Goal: Complete application form: Complete application form

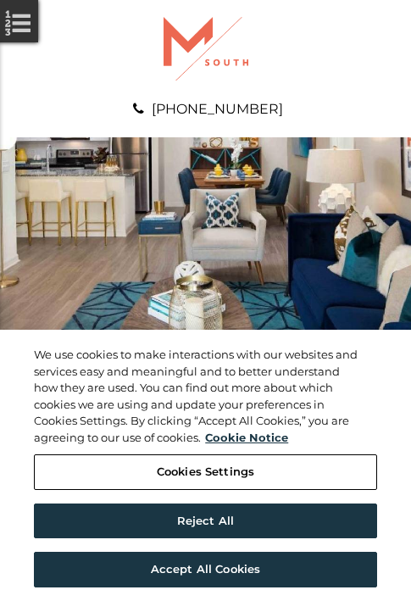
scroll to position [867, 0]
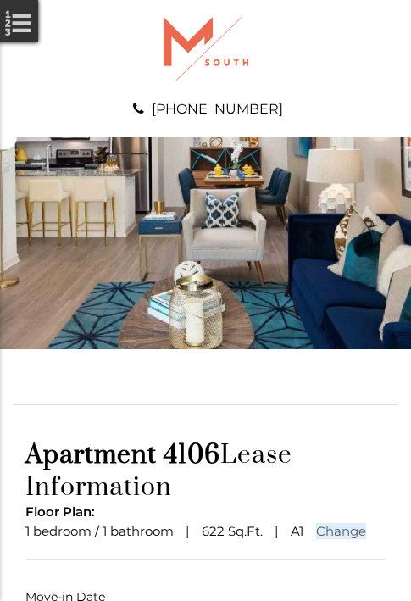
scroll to position [125, 0]
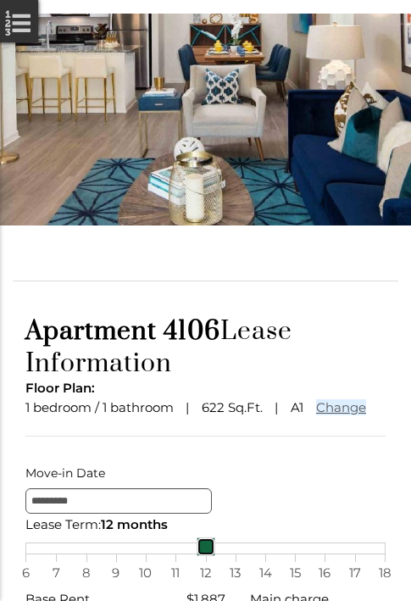
click at [205, 556] on link at bounding box center [206, 547] width 19 height 19
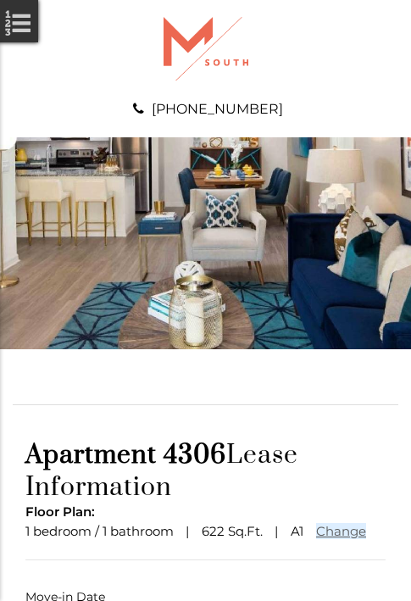
scroll to position [125, 0]
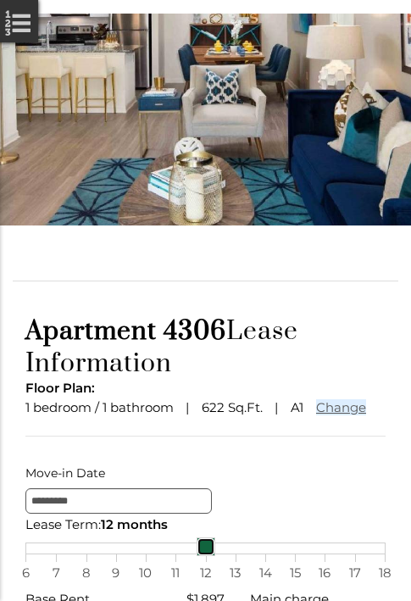
click at [205, 556] on link at bounding box center [206, 547] width 19 height 19
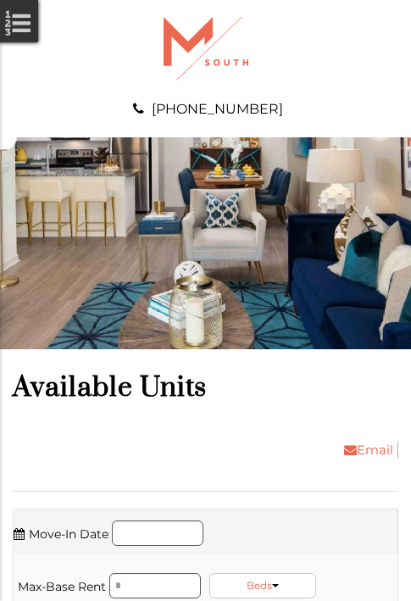
scroll to position [2819, 0]
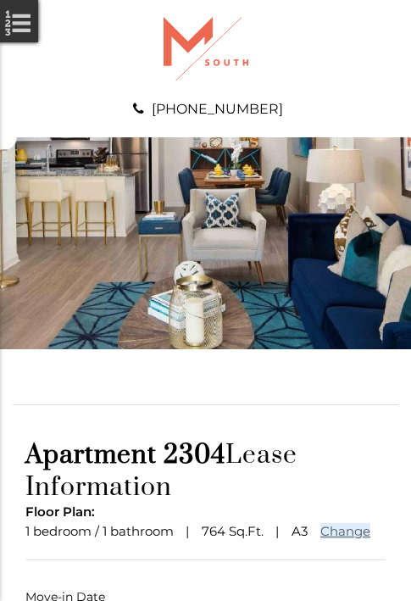
scroll to position [125, 0]
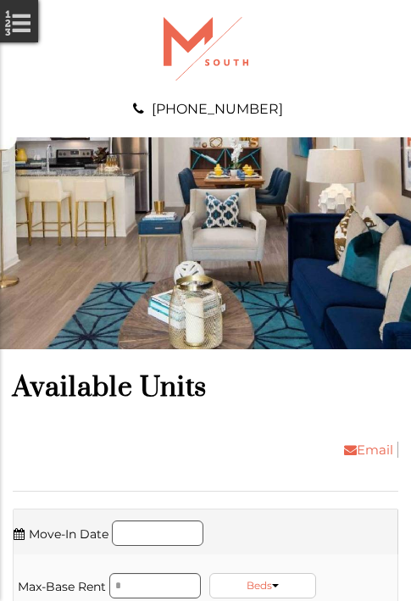
scroll to position [3795, 0]
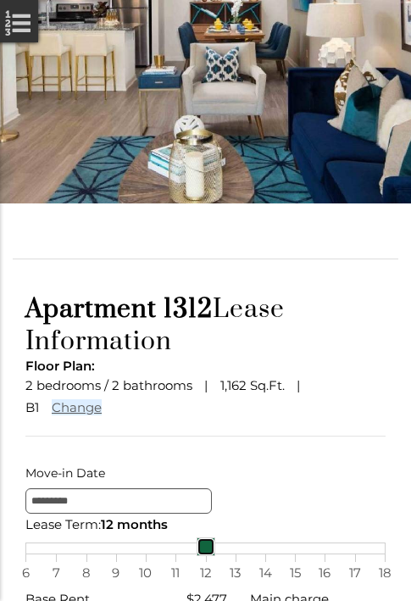
click at [205, 556] on link at bounding box center [206, 547] width 19 height 19
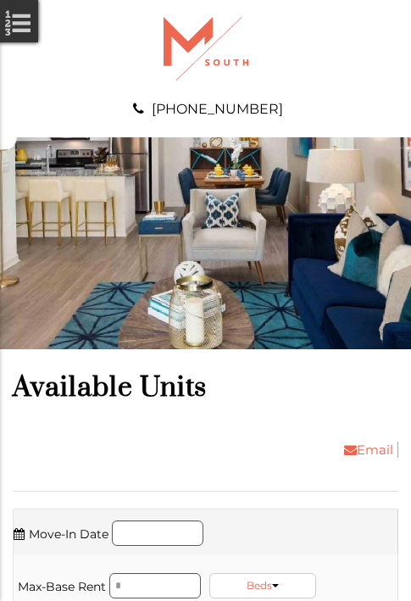
scroll to position [5349, 0]
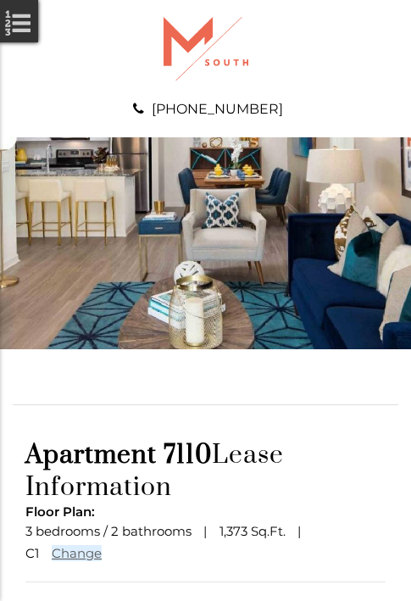
scroll to position [148, 0]
